Goal: Find specific page/section: Find specific page/section

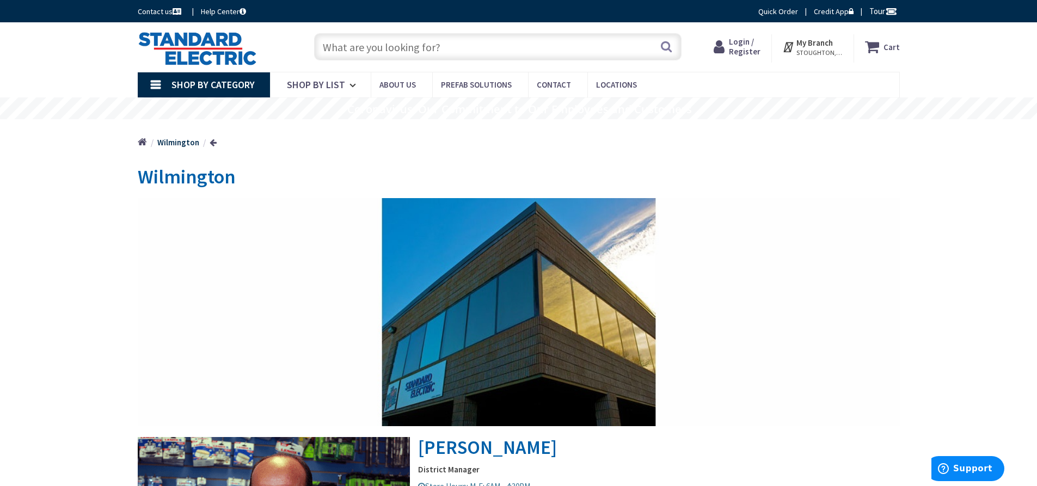
click at [373, 46] on input "text" at bounding box center [498, 46] width 368 height 27
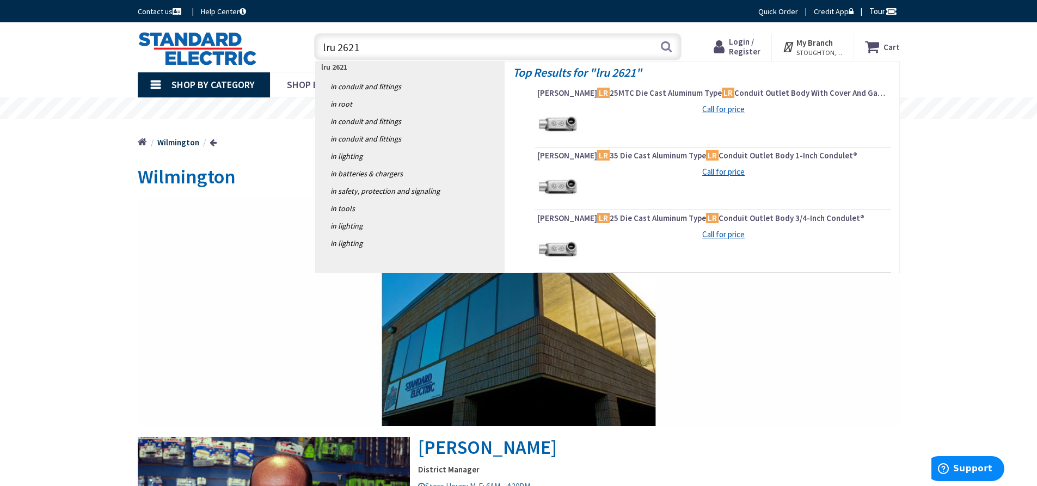
type input "lru 2621r"
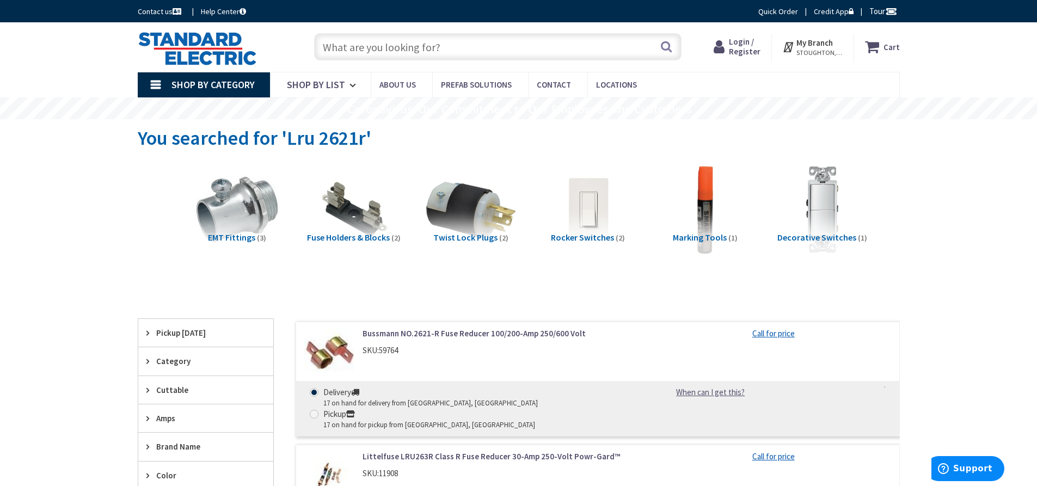
click at [811, 49] on span "STOUGHTON, MA" at bounding box center [820, 52] width 46 height 9
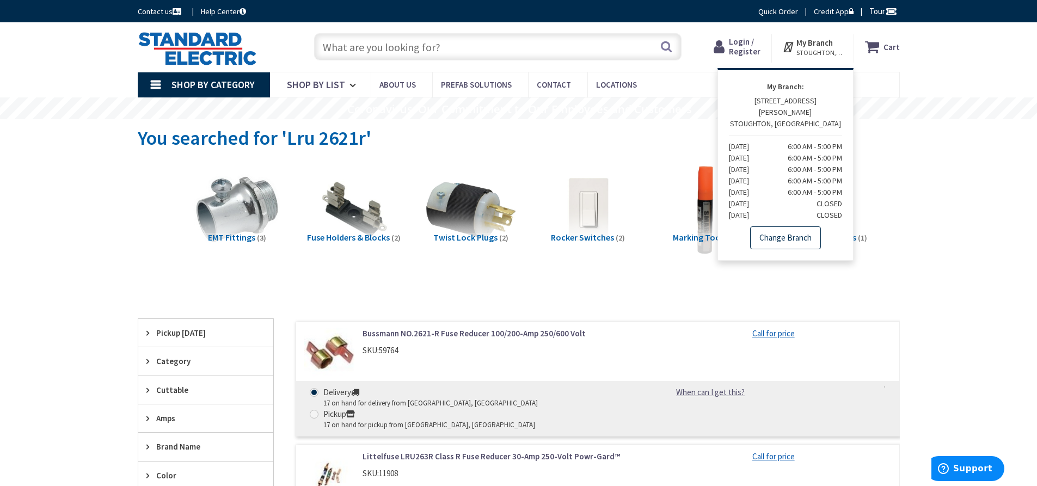
click at [792, 227] on link "Change Branch" at bounding box center [785, 238] width 71 height 23
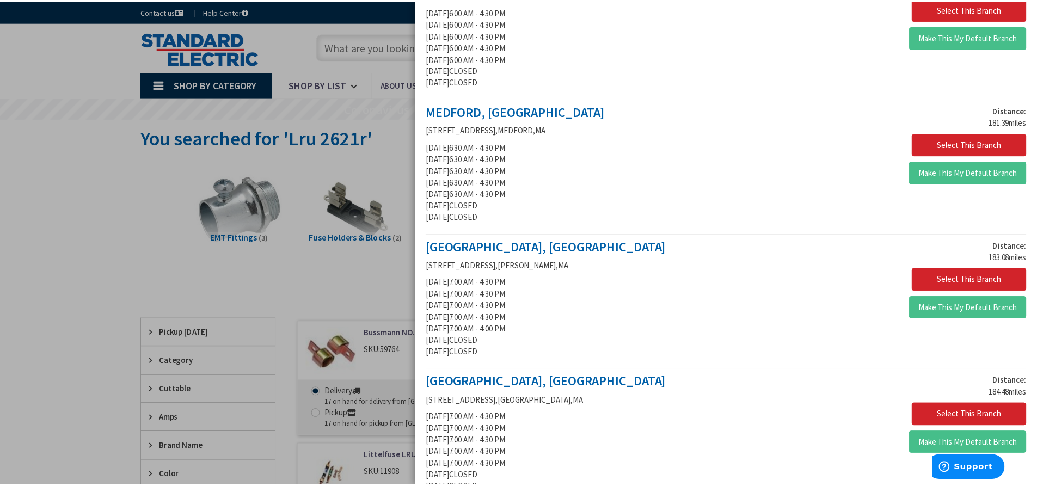
scroll to position [817, 0]
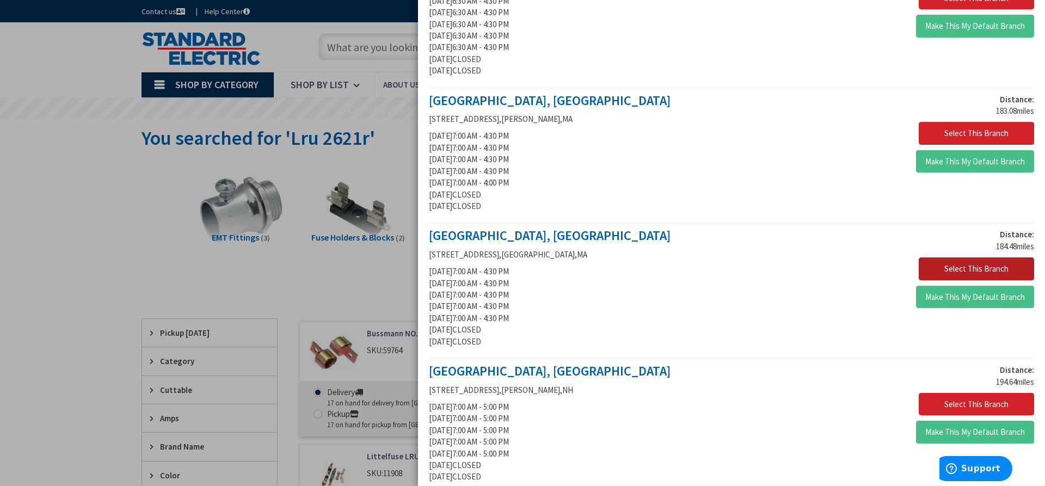
click at [964, 268] on button "Select This Branch" at bounding box center [976, 269] width 115 height 23
